Goal: Transaction & Acquisition: Download file/media

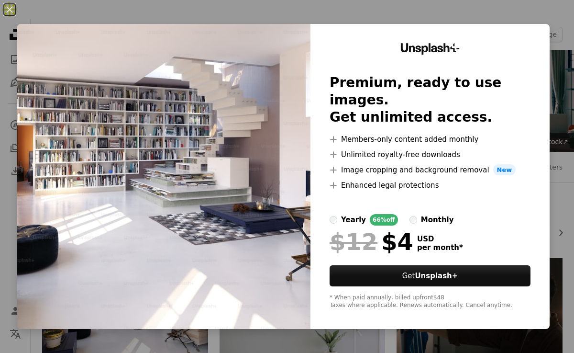
scroll to position [189, 0]
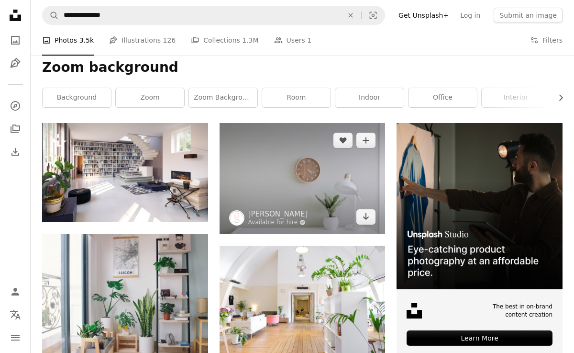
scroll to position [183, 0]
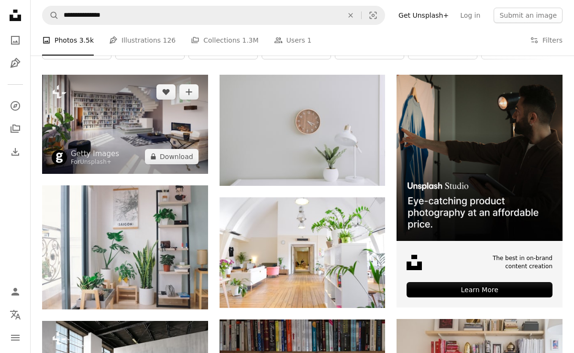
click at [141, 98] on img at bounding box center [125, 124] width 166 height 99
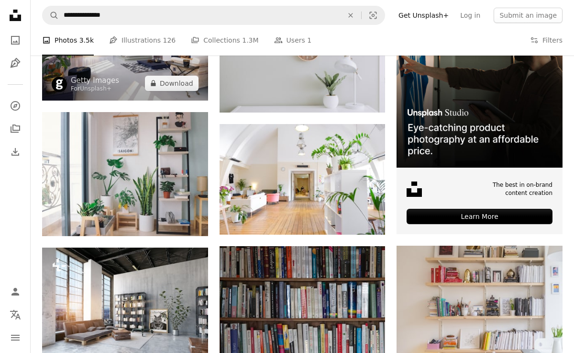
scroll to position [258, 0]
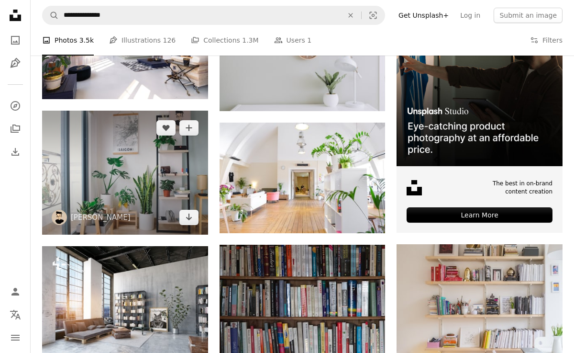
click at [126, 155] on img at bounding box center [125, 173] width 166 height 124
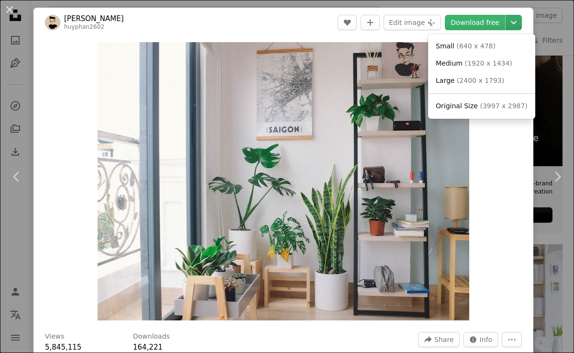
click at [521, 21] on icon "Chevron down" at bounding box center [513, 22] width 15 height 11
click at [480, 103] on span "( 3997 x 2987 )" at bounding box center [503, 106] width 47 height 8
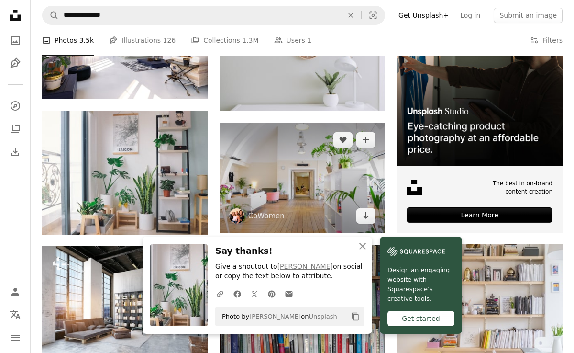
click at [300, 159] on img at bounding box center [303, 177] width 166 height 111
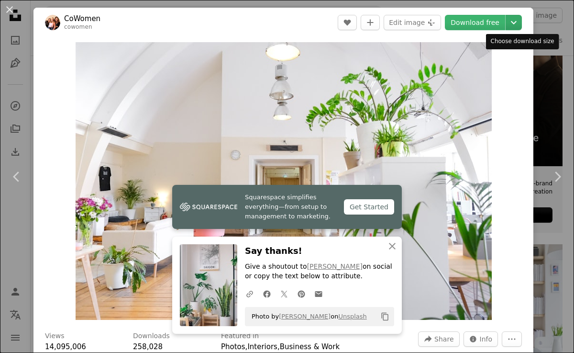
click at [518, 26] on icon "Chevron down" at bounding box center [513, 22] width 15 height 11
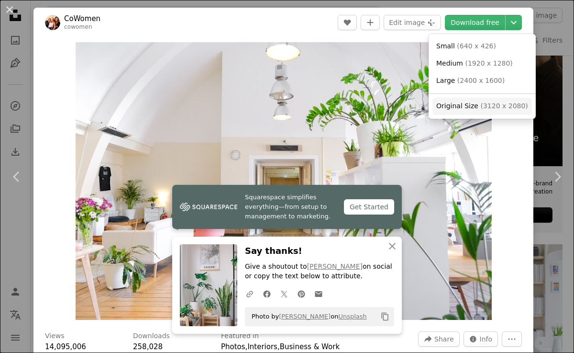
click at [476, 102] on span "Original Size ( 3120 x 2080 )" at bounding box center [482, 106] width 92 height 10
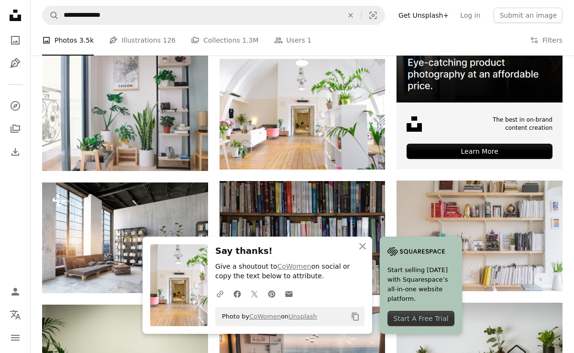
scroll to position [348, 0]
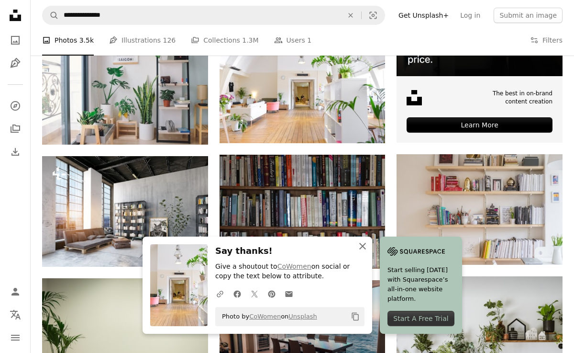
click at [360, 244] on icon "An X shape" at bounding box center [362, 245] width 11 height 11
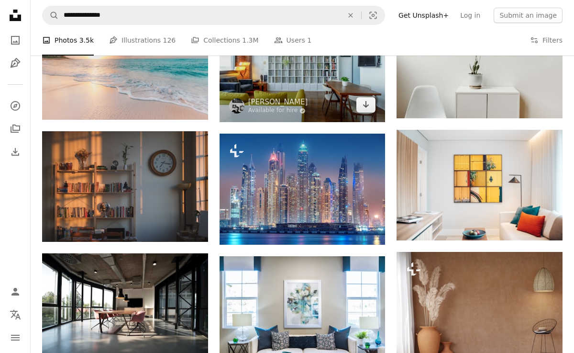
scroll to position [752, 0]
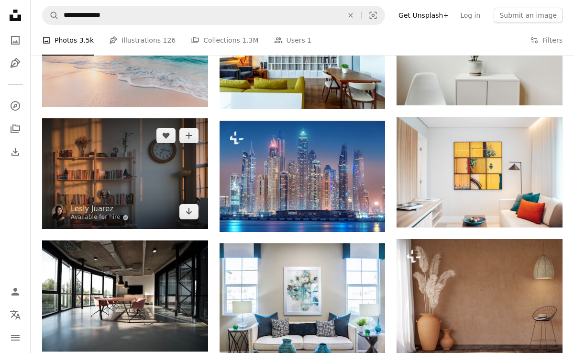
click at [157, 152] on img at bounding box center [125, 173] width 166 height 111
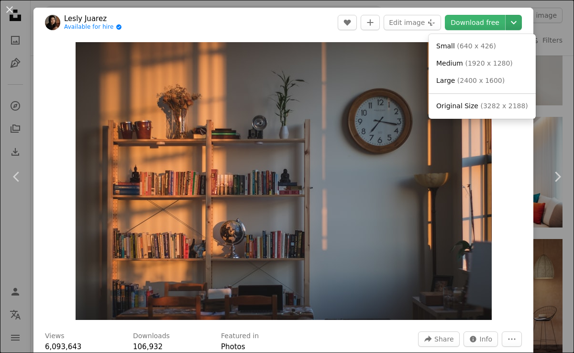
click at [521, 25] on icon "Chevron down" at bounding box center [513, 22] width 15 height 11
click at [485, 108] on span "( 3282 x 2188 )" at bounding box center [503, 106] width 47 height 8
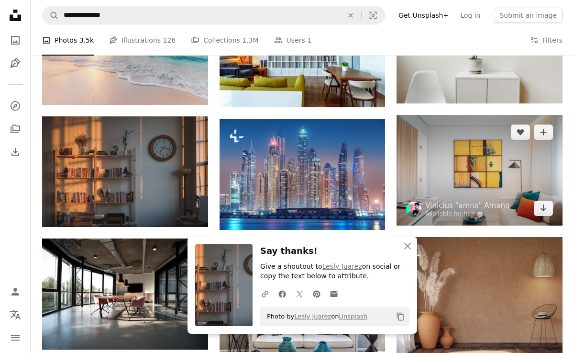
scroll to position [775, 0]
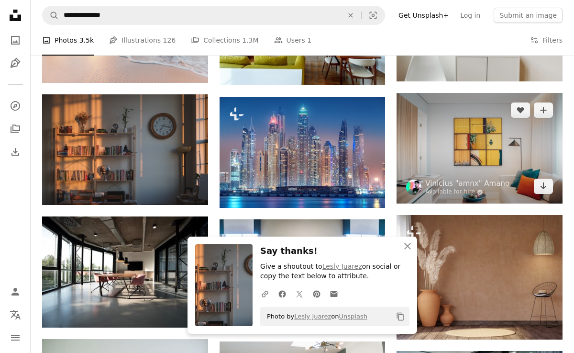
click at [484, 131] on img at bounding box center [480, 148] width 166 height 111
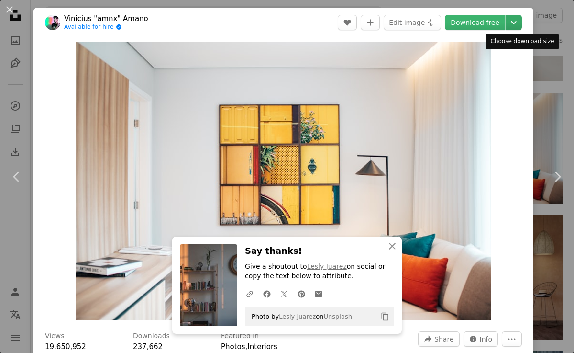
click at [521, 21] on icon "Chevron down" at bounding box center [513, 22] width 15 height 11
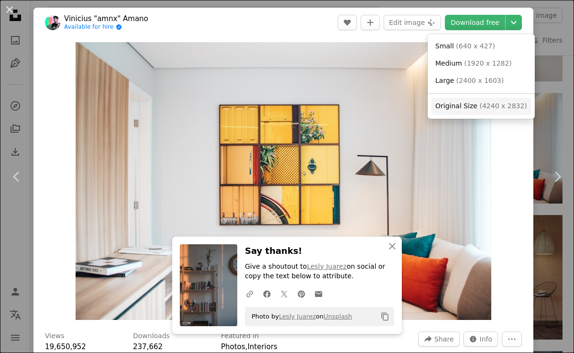
click at [488, 109] on span "( 4240 x 2832 )" at bounding box center [502, 106] width 47 height 8
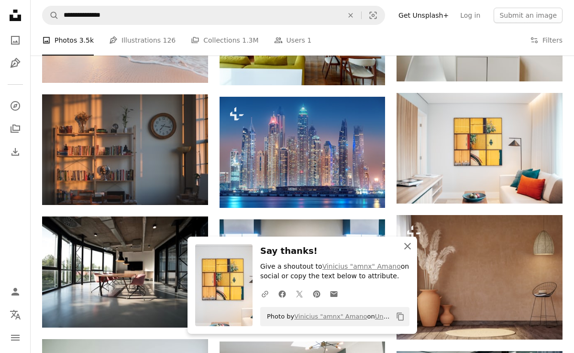
click at [409, 248] on icon "An X shape" at bounding box center [407, 245] width 11 height 11
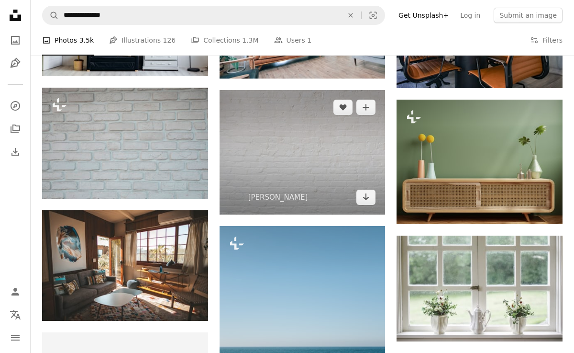
scroll to position [1150, 0]
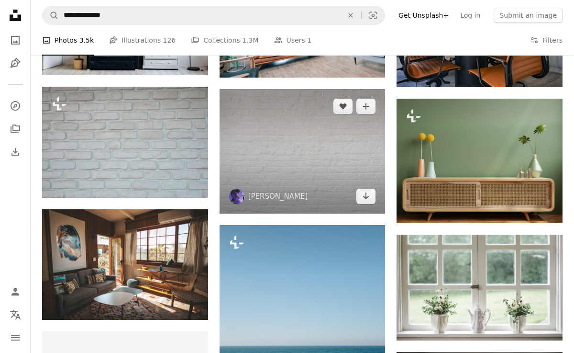
click at [314, 135] on img at bounding box center [303, 151] width 166 height 124
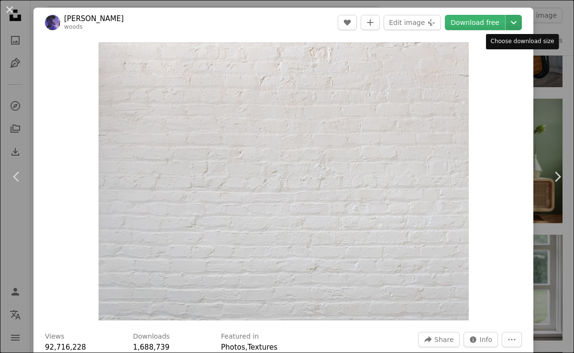
click at [520, 25] on icon "Chevron down" at bounding box center [513, 22] width 15 height 11
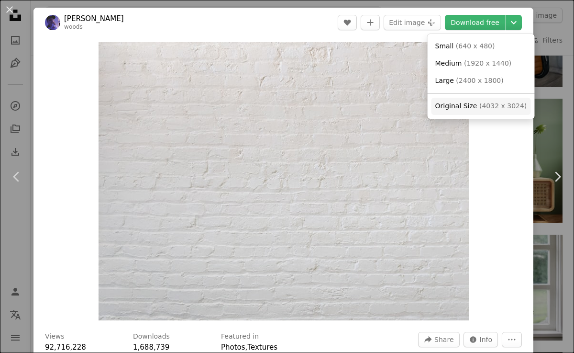
click at [480, 103] on span "( 4032 x 3024 )" at bounding box center [502, 106] width 47 height 8
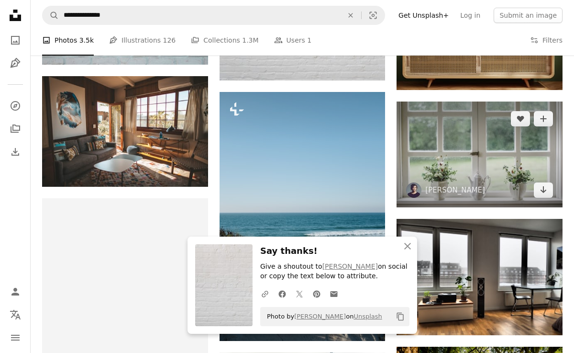
scroll to position [1297, 0]
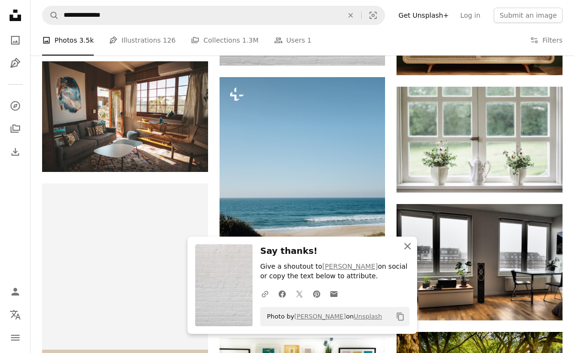
click at [408, 248] on icon "An X shape" at bounding box center [407, 245] width 11 height 11
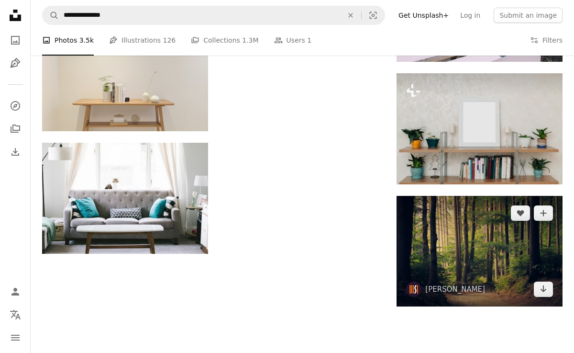
scroll to position [1902, 0]
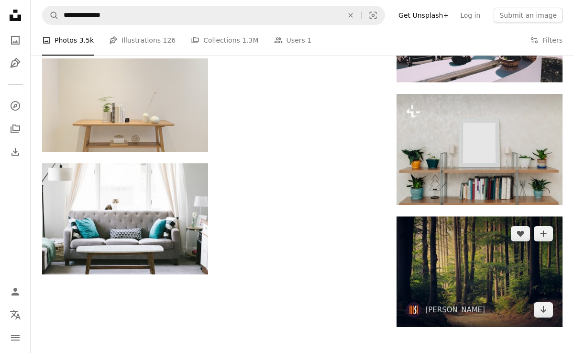
click at [468, 238] on img at bounding box center [480, 271] width 166 height 111
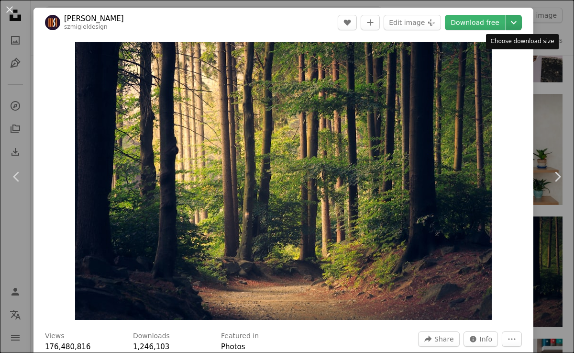
click at [520, 28] on button "Chevron down" at bounding box center [514, 22] width 16 height 15
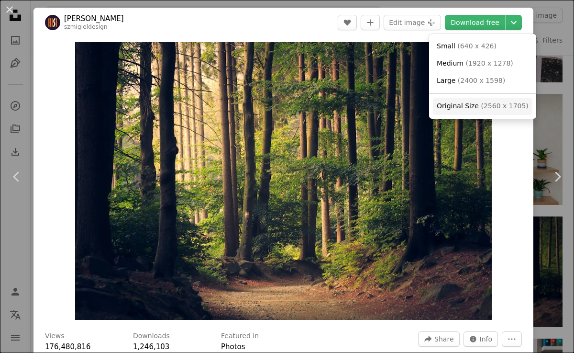
click at [472, 110] on span "Original Size" at bounding box center [458, 106] width 42 height 8
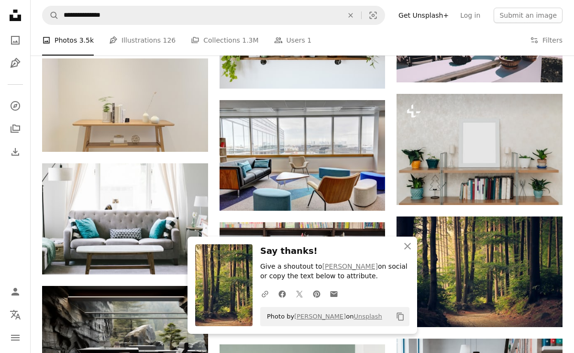
scroll to position [1943, 0]
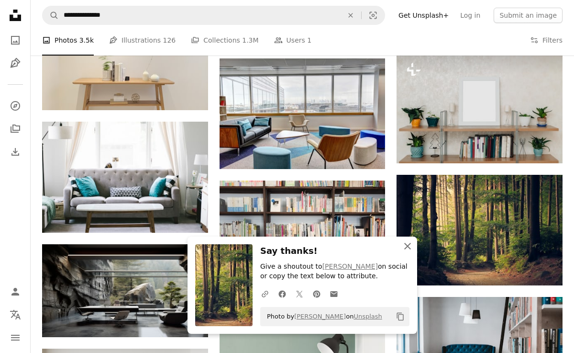
click at [410, 247] on icon "An X shape" at bounding box center [407, 245] width 11 height 11
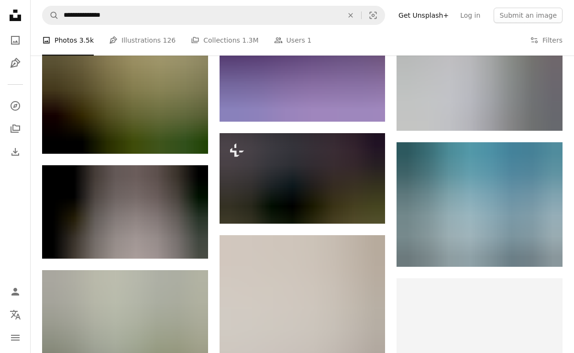
scroll to position [2462, 0]
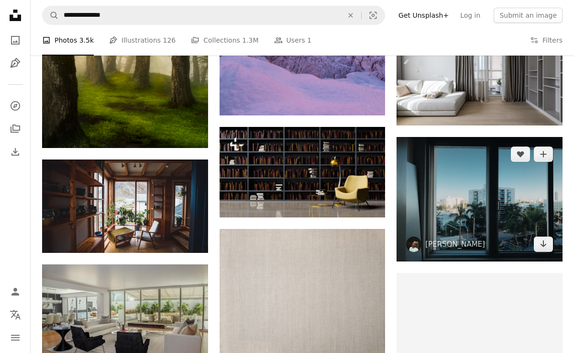
click at [490, 174] on img at bounding box center [480, 199] width 166 height 124
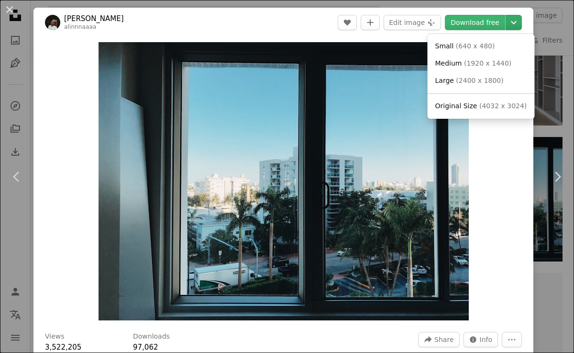
click at [521, 24] on icon "Chevron down" at bounding box center [513, 22] width 15 height 11
click at [501, 105] on span "( 4032 x 3024 )" at bounding box center [502, 106] width 47 height 8
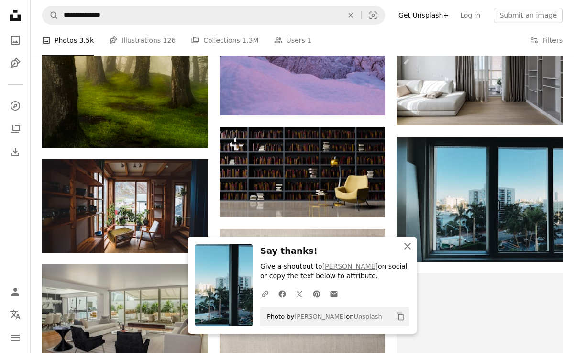
click at [410, 253] on button "An X shape Close" at bounding box center [407, 245] width 19 height 19
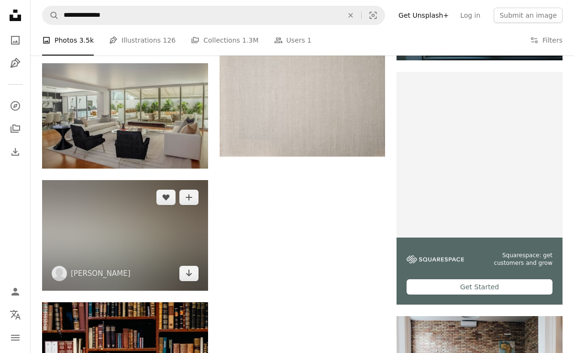
scroll to position [2663, 0]
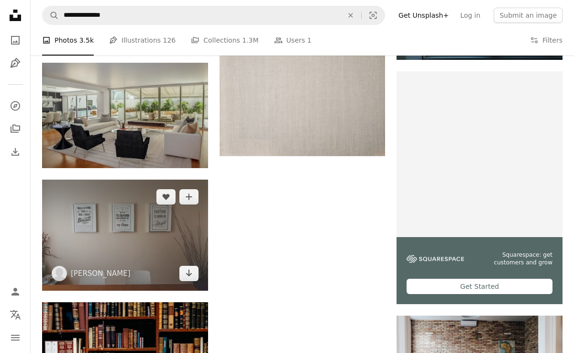
click at [163, 206] on img at bounding box center [125, 234] width 166 height 111
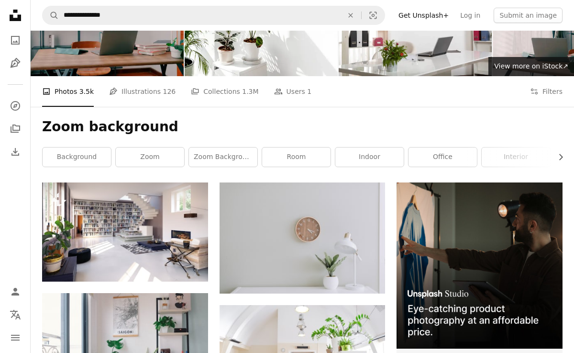
scroll to position [76, 0]
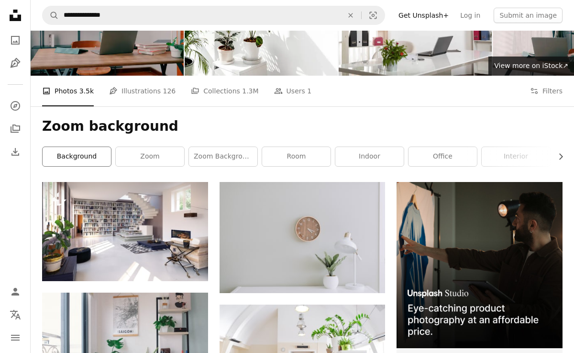
click at [95, 147] on link "background" at bounding box center [77, 156] width 68 height 19
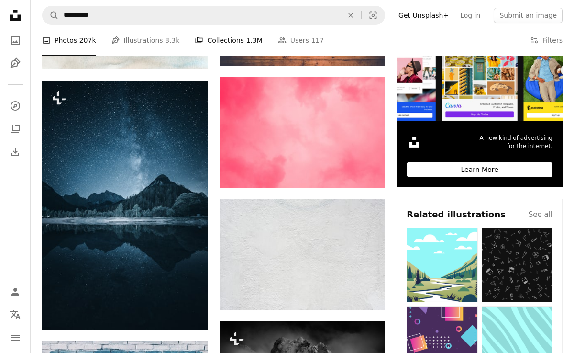
scroll to position [239, 0]
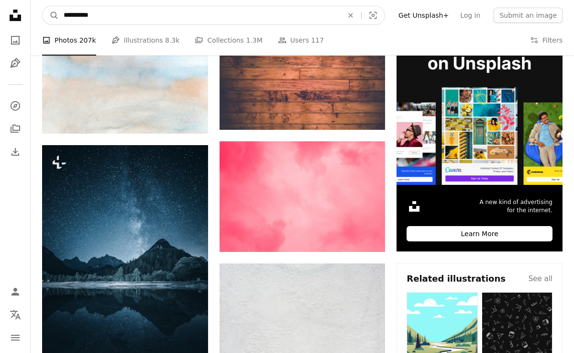
click at [194, 18] on input "**********" at bounding box center [199, 15] width 281 height 18
type input "**********"
click button "A magnifying glass" at bounding box center [51, 15] width 16 height 18
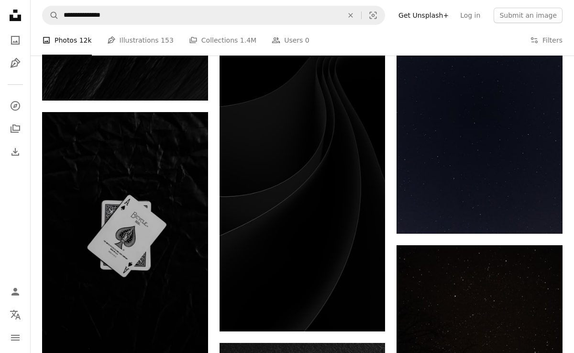
scroll to position [1191, 0]
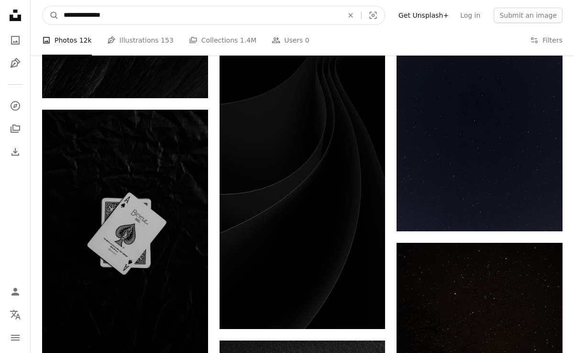
click at [155, 11] on input "**********" at bounding box center [199, 15] width 281 height 18
type input "**********"
click button "A magnifying glass" at bounding box center [51, 15] width 16 height 18
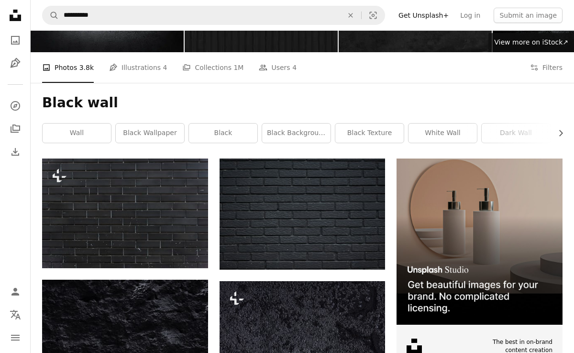
scroll to position [187, 0]
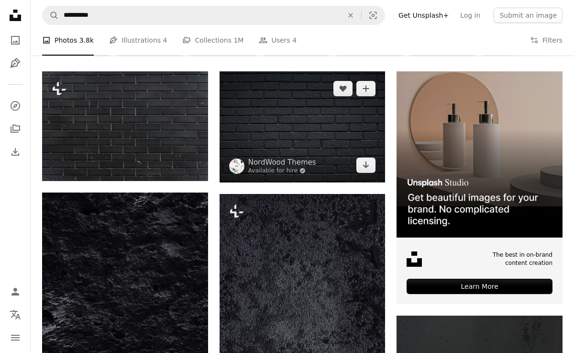
click at [294, 119] on img at bounding box center [303, 126] width 166 height 111
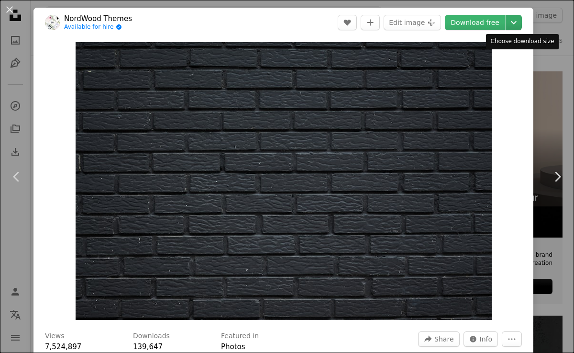
click at [521, 21] on icon "Chevron down" at bounding box center [513, 22] width 15 height 11
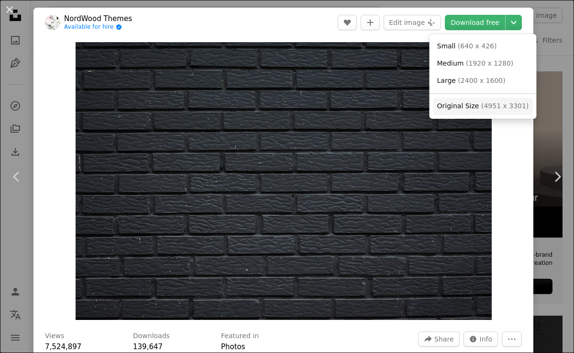
click at [485, 108] on span "( 4951 x 3301 )" at bounding box center [504, 106] width 47 height 8
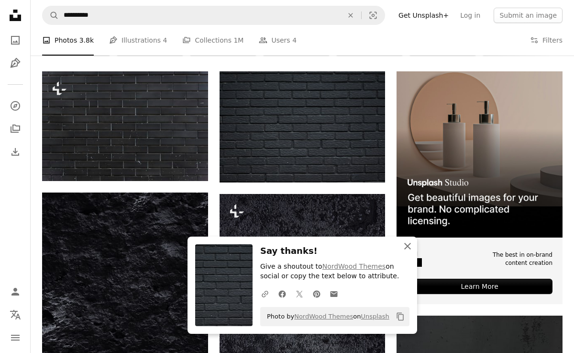
click at [406, 242] on icon "An X shape" at bounding box center [407, 245] width 11 height 11
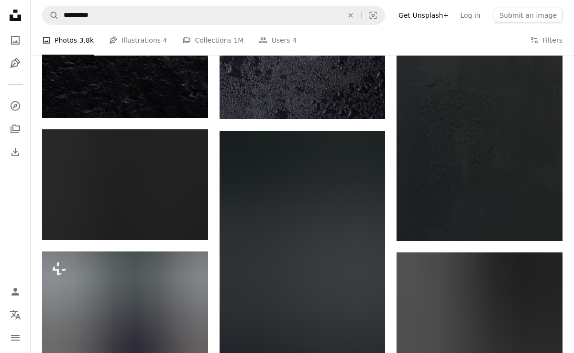
scroll to position [555, 0]
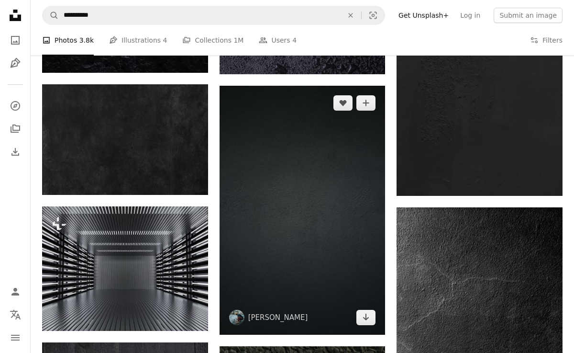
click at [297, 204] on img at bounding box center [303, 210] width 166 height 249
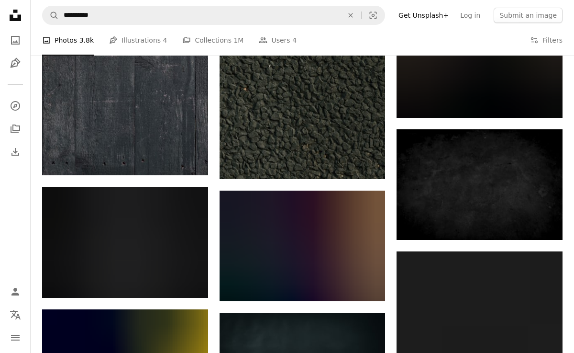
scroll to position [958, 0]
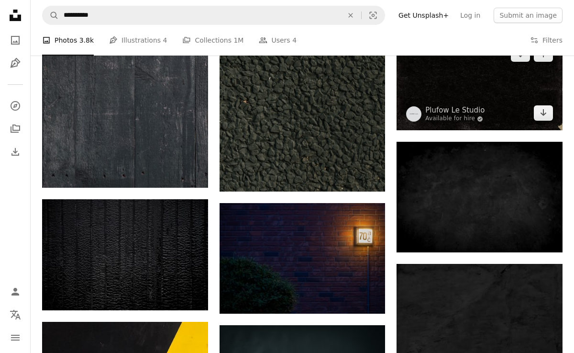
click at [466, 71] on img at bounding box center [480, 83] width 166 height 93
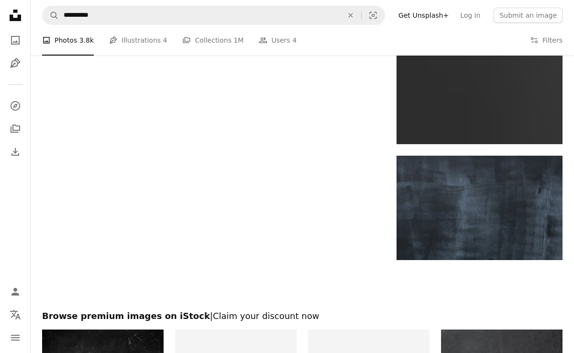
scroll to position [1456, 0]
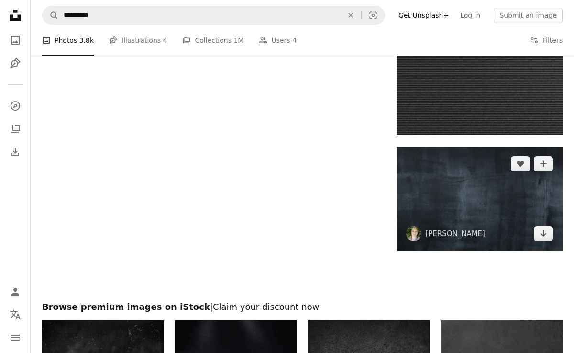
click at [457, 181] on img at bounding box center [480, 198] width 166 height 104
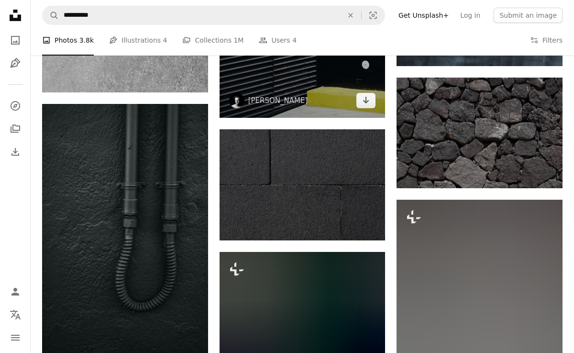
scroll to position [1643, 0]
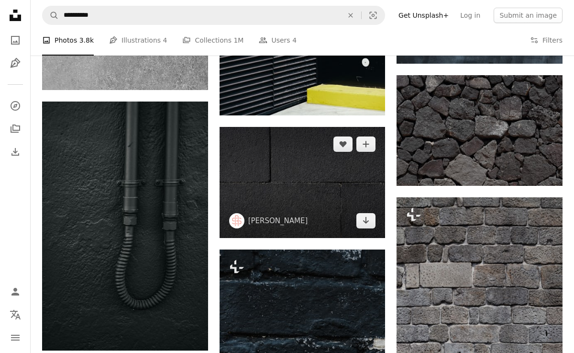
click at [308, 167] on img at bounding box center [303, 182] width 166 height 111
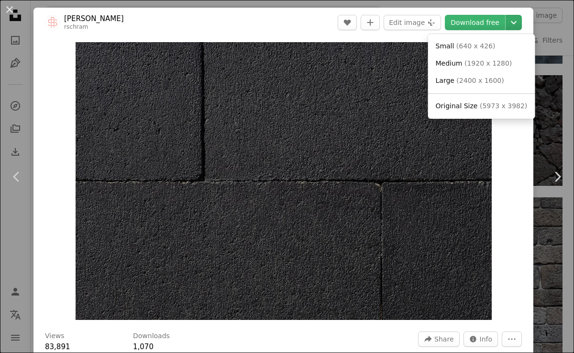
click at [521, 26] on icon "Chevron down" at bounding box center [513, 22] width 15 height 11
click at [468, 104] on span "Original Size" at bounding box center [457, 106] width 42 height 8
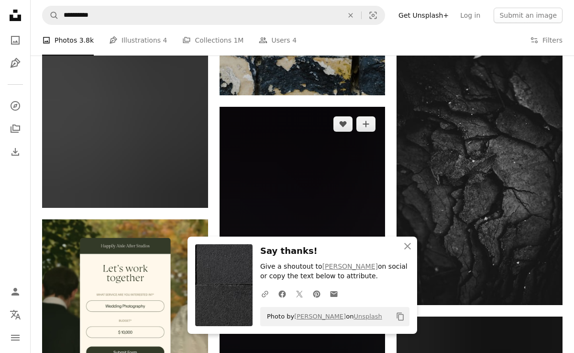
scroll to position [2048, 0]
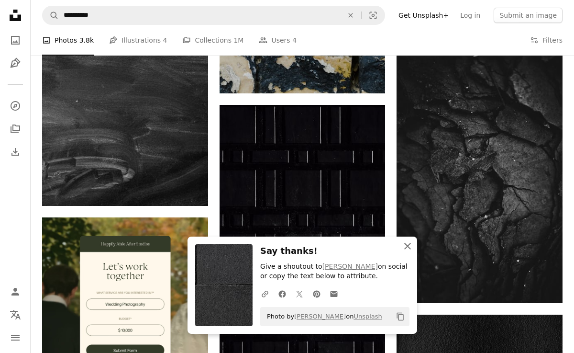
click at [407, 243] on icon "An X shape" at bounding box center [407, 245] width 11 height 11
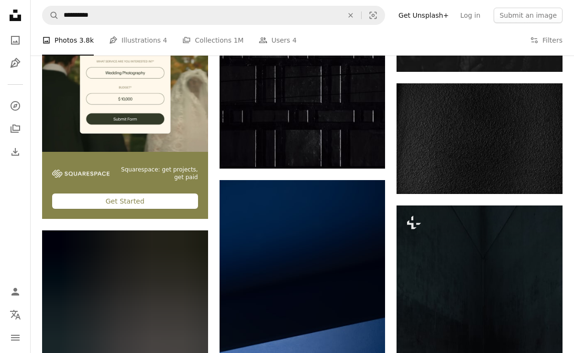
scroll to position [2280, 0]
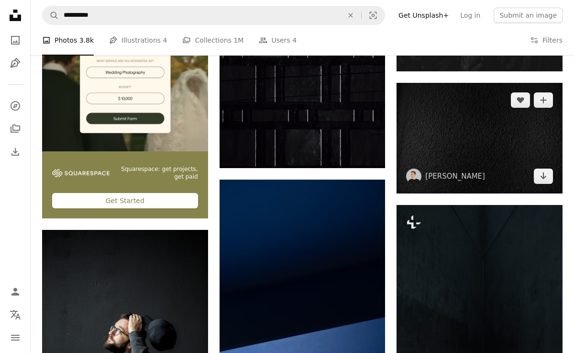
click at [456, 138] on img at bounding box center [480, 138] width 166 height 111
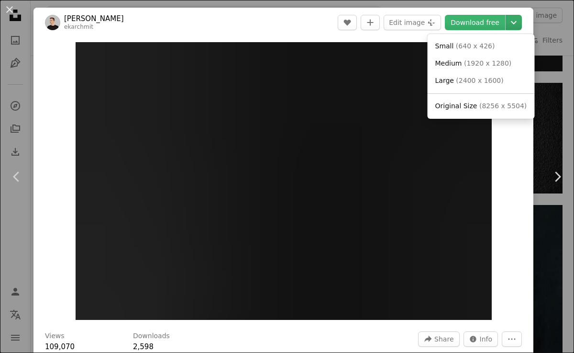
click at [521, 22] on icon "Chevron down" at bounding box center [513, 22] width 15 height 11
click at [468, 110] on span "Original Size ( 8256 x 5504 )" at bounding box center [481, 106] width 92 height 10
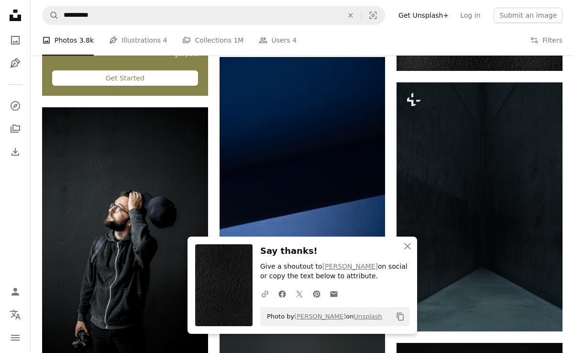
scroll to position [2490, 0]
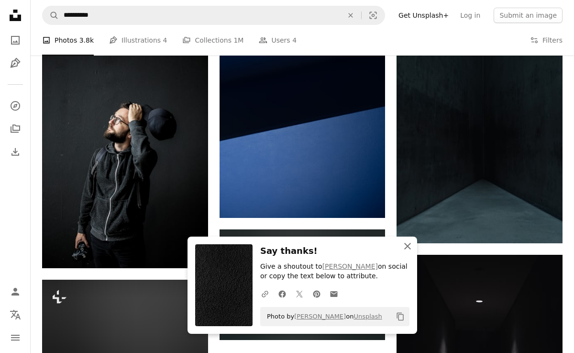
click at [408, 245] on icon "button" at bounding box center [407, 246] width 7 height 7
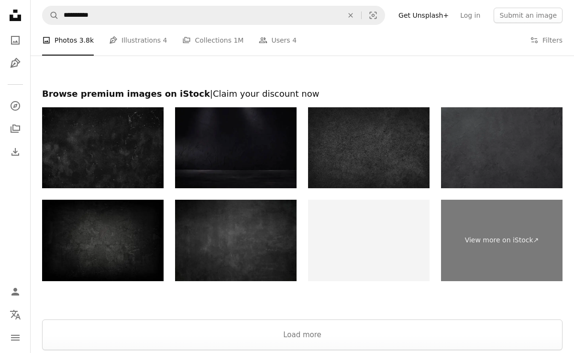
scroll to position [3208, 0]
